Goal: Find specific page/section: Find specific page/section

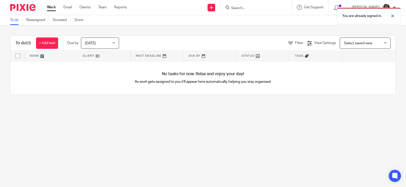
click at [277, 4] on form at bounding box center [258, 7] width 54 height 6
click at [239, 7] on div "You are already signed in." at bounding box center [302, 14] width 198 height 19
click at [246, 6] on div "You are already signed in." at bounding box center [302, 14] width 198 height 19
click at [240, 7] on div "You are already signed in." at bounding box center [302, 14] width 198 height 19
click at [230, 7] on div at bounding box center [255, 7] width 59 height 6
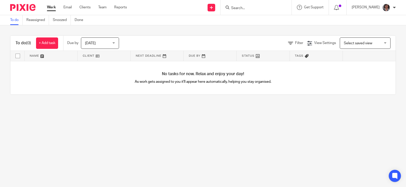
click at [235, 7] on input "Search" at bounding box center [254, 8] width 46 height 5
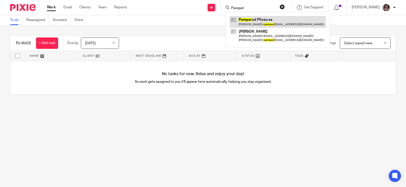
type input "Pamper"
click at [261, 19] on link at bounding box center [278, 22] width 96 height 12
